Goal: Obtain resource: Obtain resource

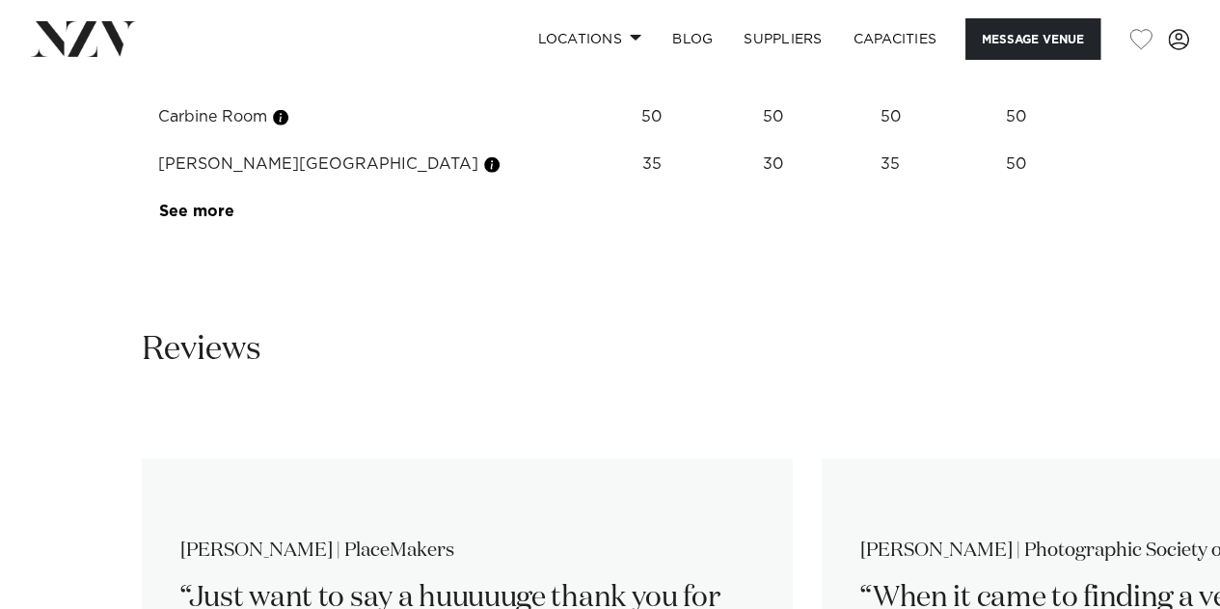
scroll to position [2797, 0]
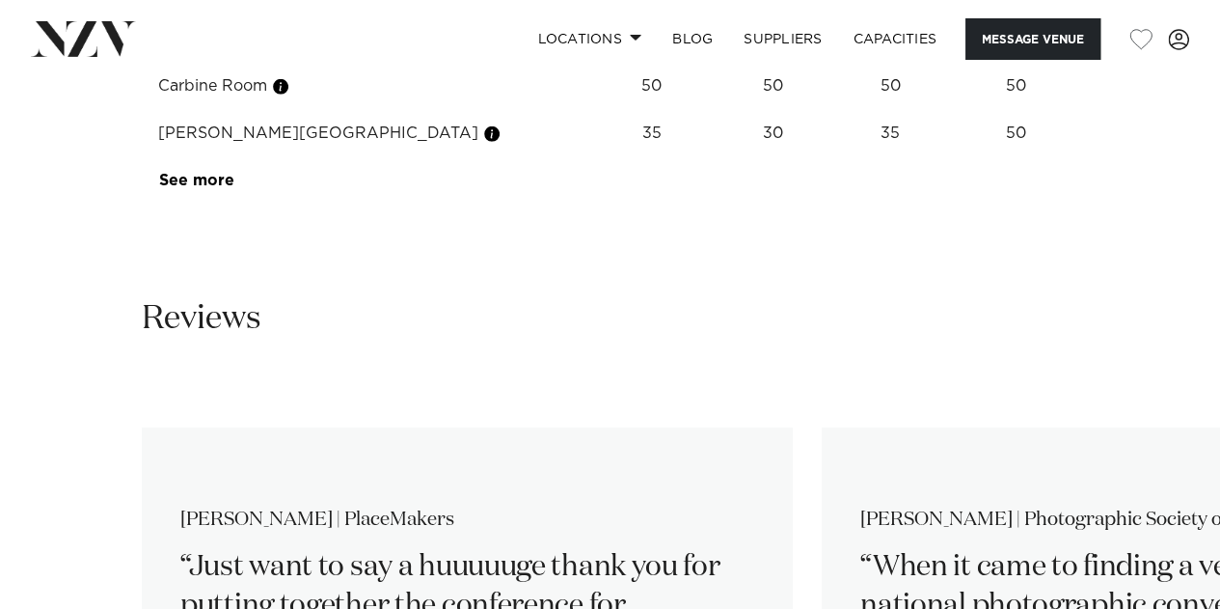
click at [186, 188] on link "See more" at bounding box center [234, 180] width 150 height 15
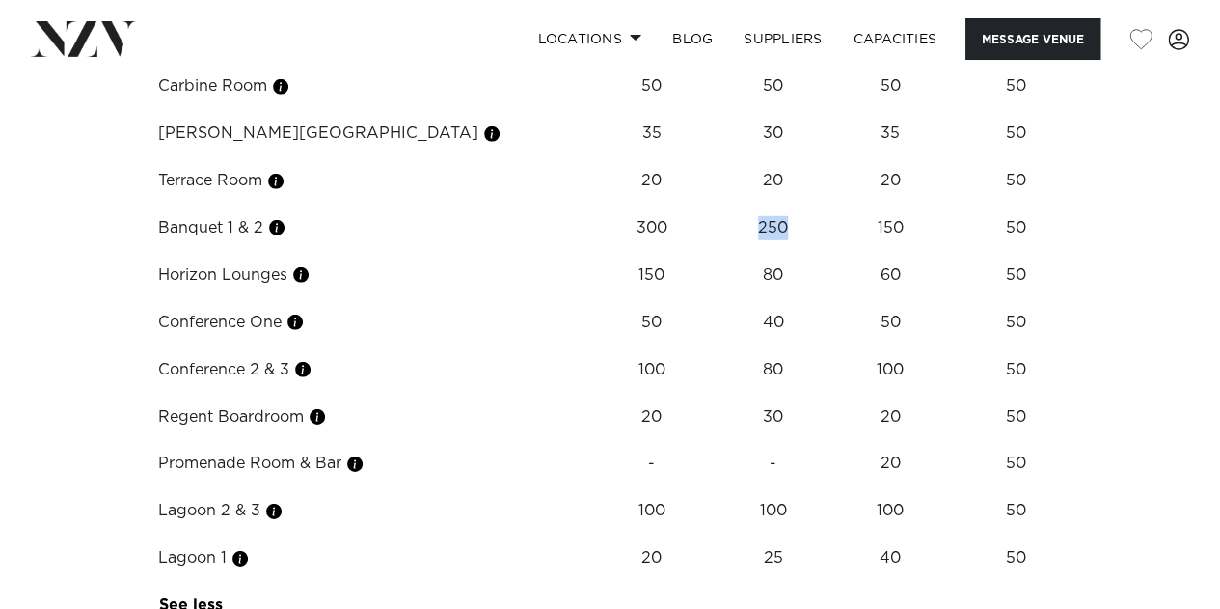
drag, startPoint x: 698, startPoint y: 450, endPoint x: 731, endPoint y: 455, distance: 33.1
click at [731, 252] on td "250" at bounding box center [773, 227] width 108 height 47
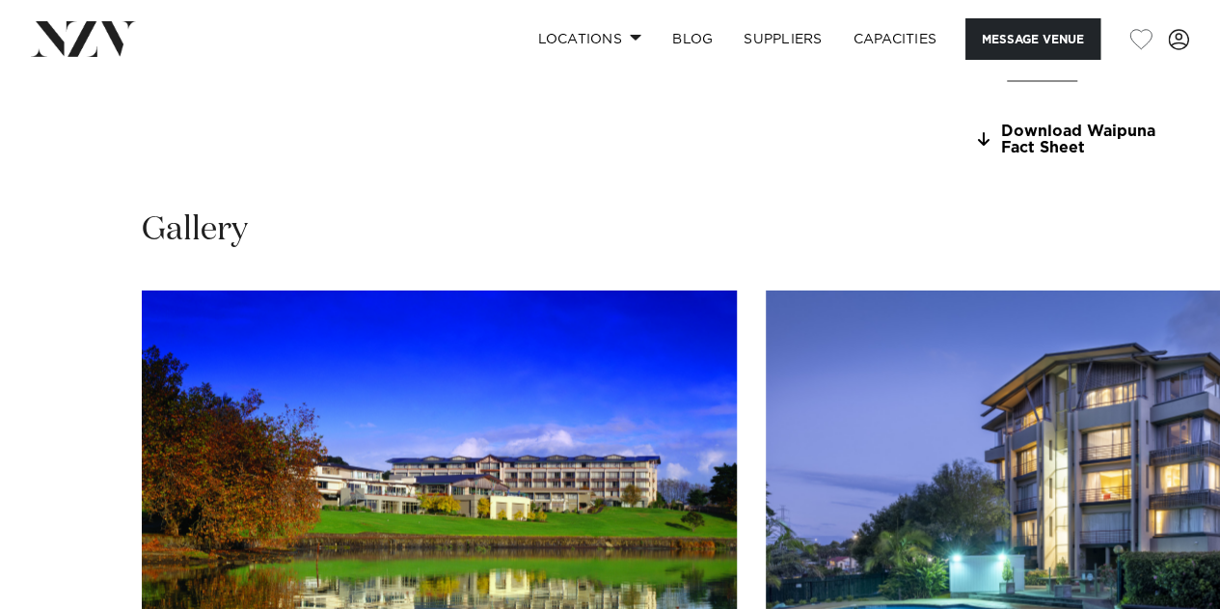
scroll to position [1448, 0]
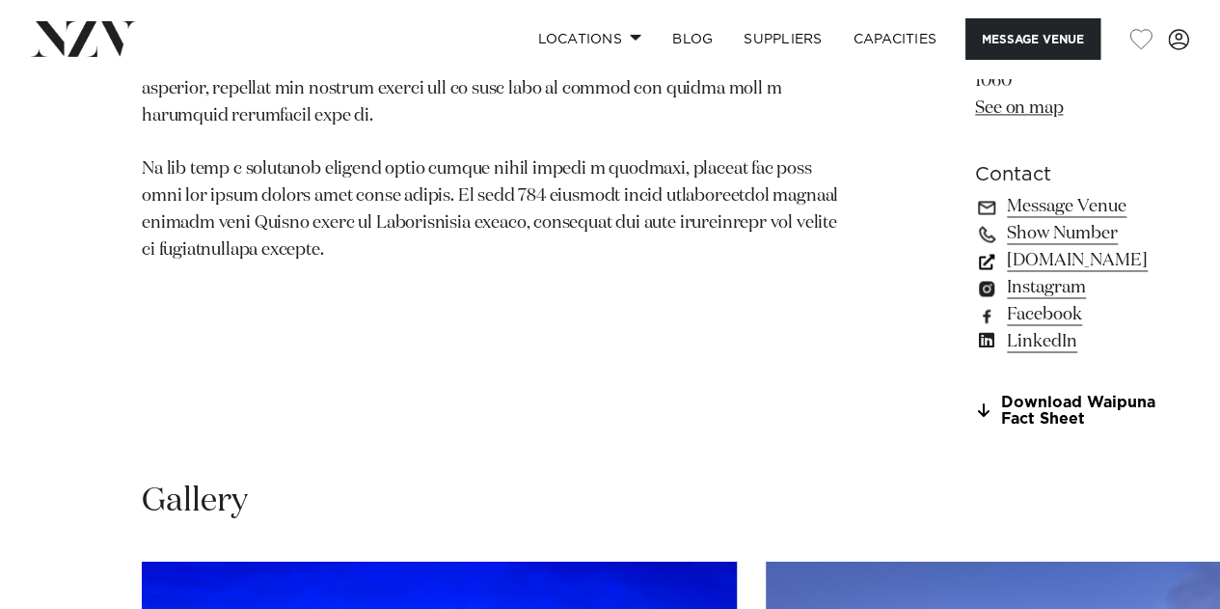
click at [975, 274] on link "[DOMAIN_NAME]" at bounding box center [1079, 260] width 209 height 27
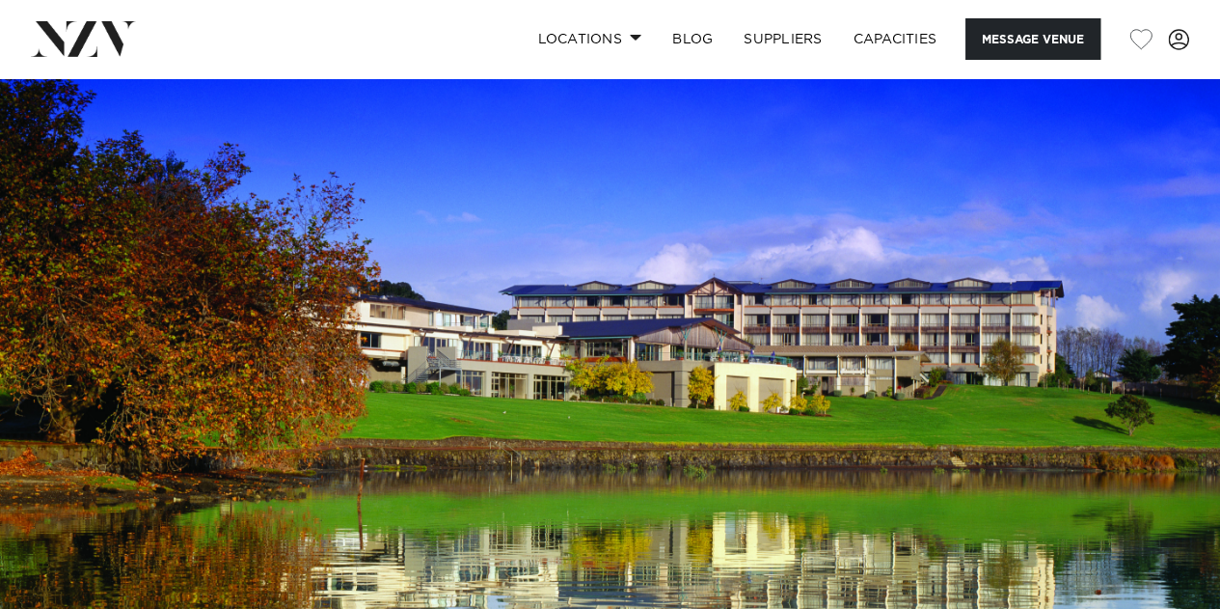
scroll to position [0, 0]
click at [630, 36] on span at bounding box center [636, 37] width 13 height 7
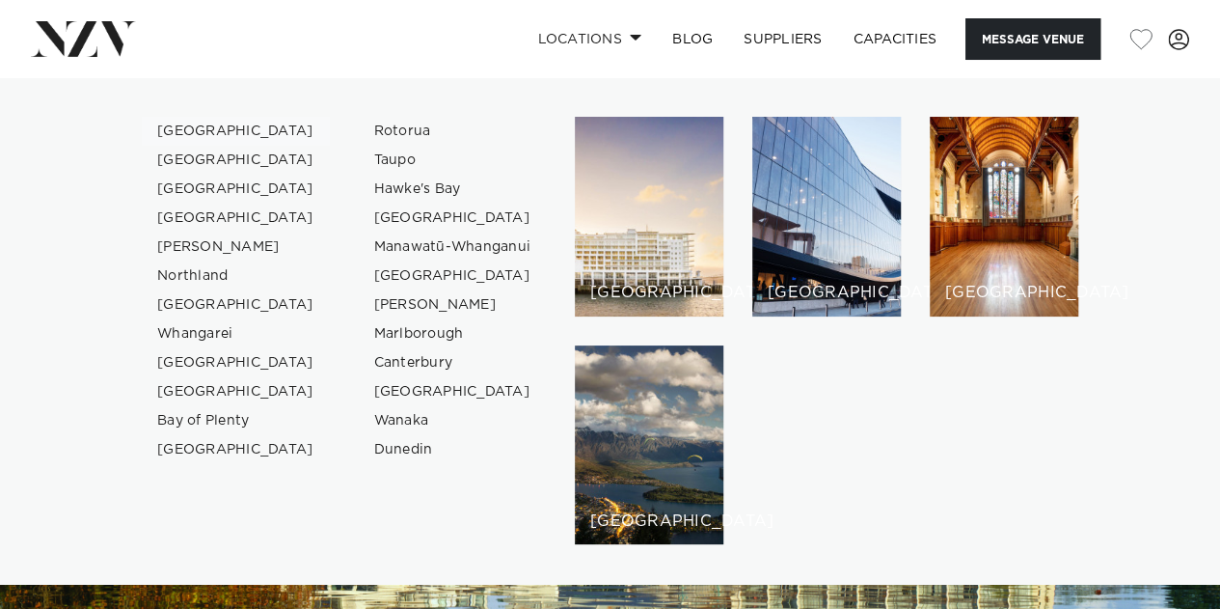
click at [203, 126] on link "[GEOGRAPHIC_DATA]" at bounding box center [236, 131] width 188 height 29
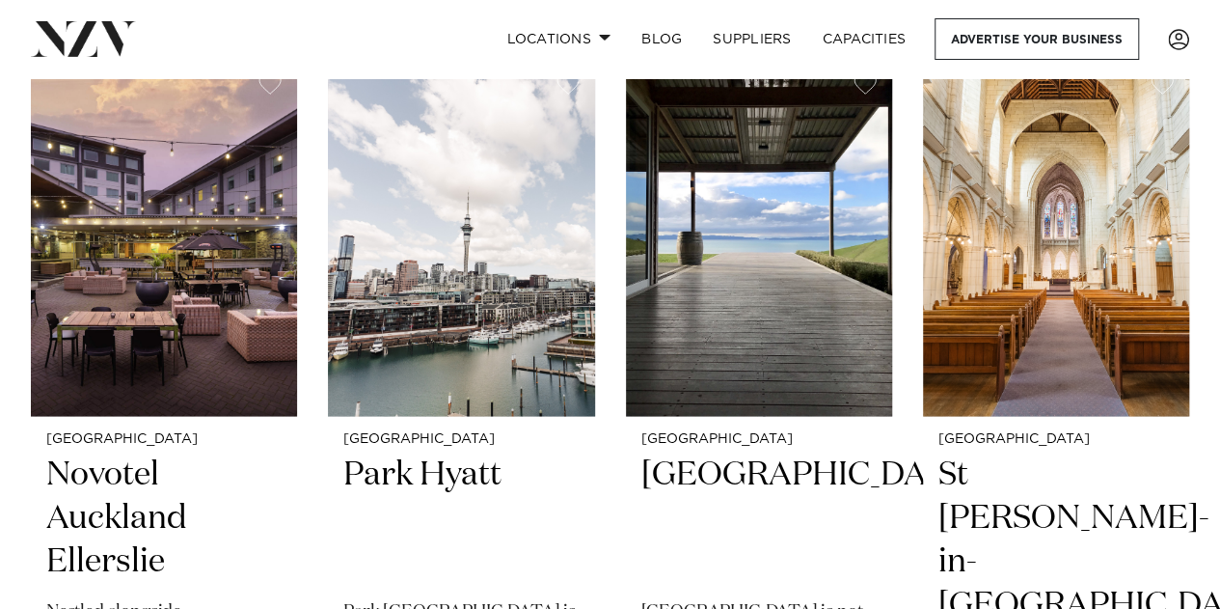
scroll to position [1736, 0]
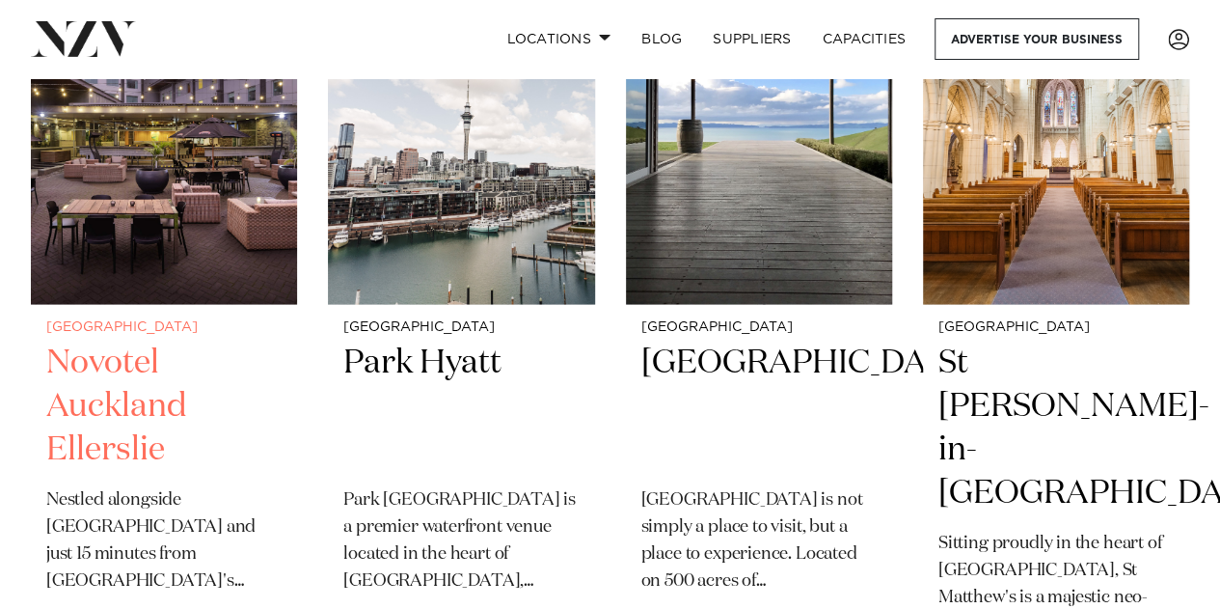
click at [93, 373] on h2 "Novotel Auckland Ellerslie" at bounding box center [163, 405] width 235 height 130
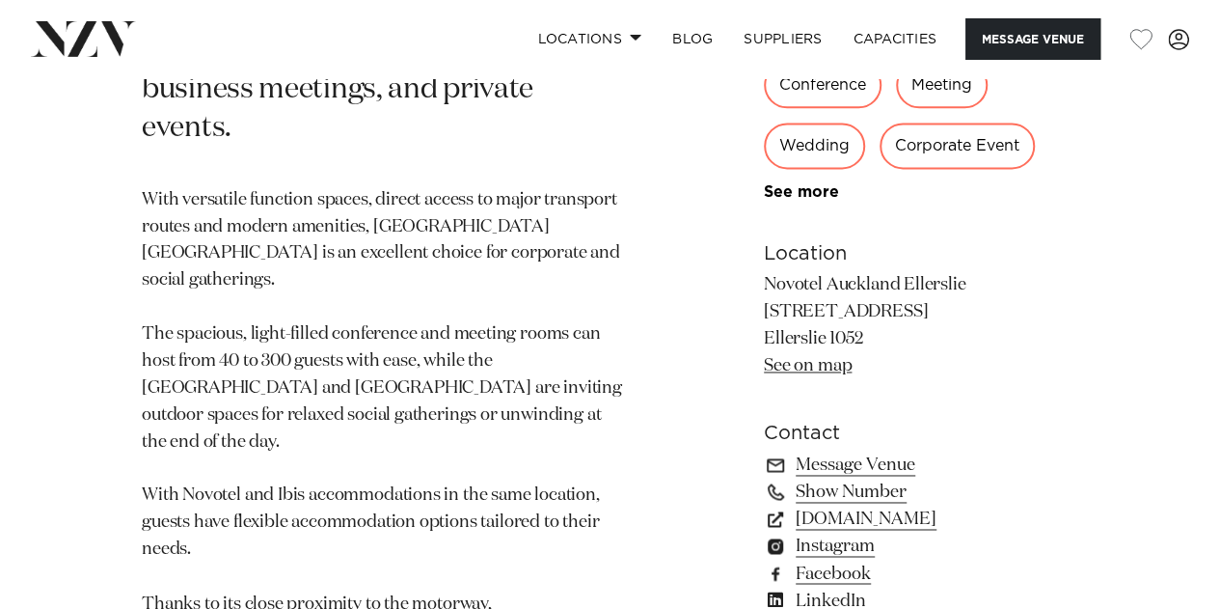
scroll to position [1350, 0]
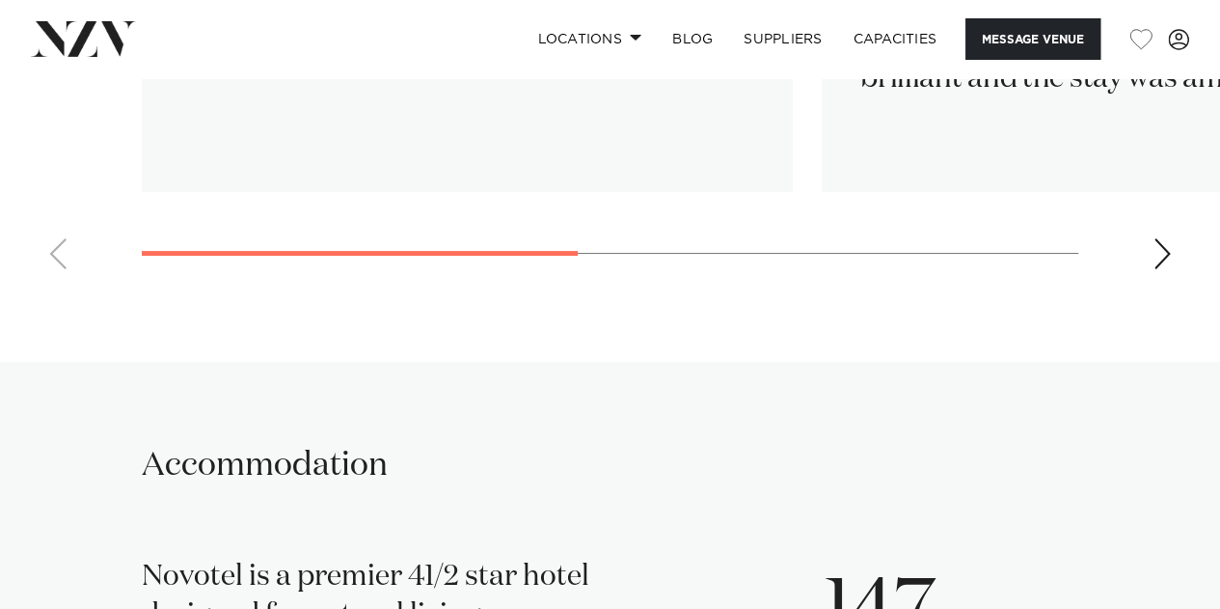
scroll to position [3858, 0]
